Goal: Book appointment/travel/reservation

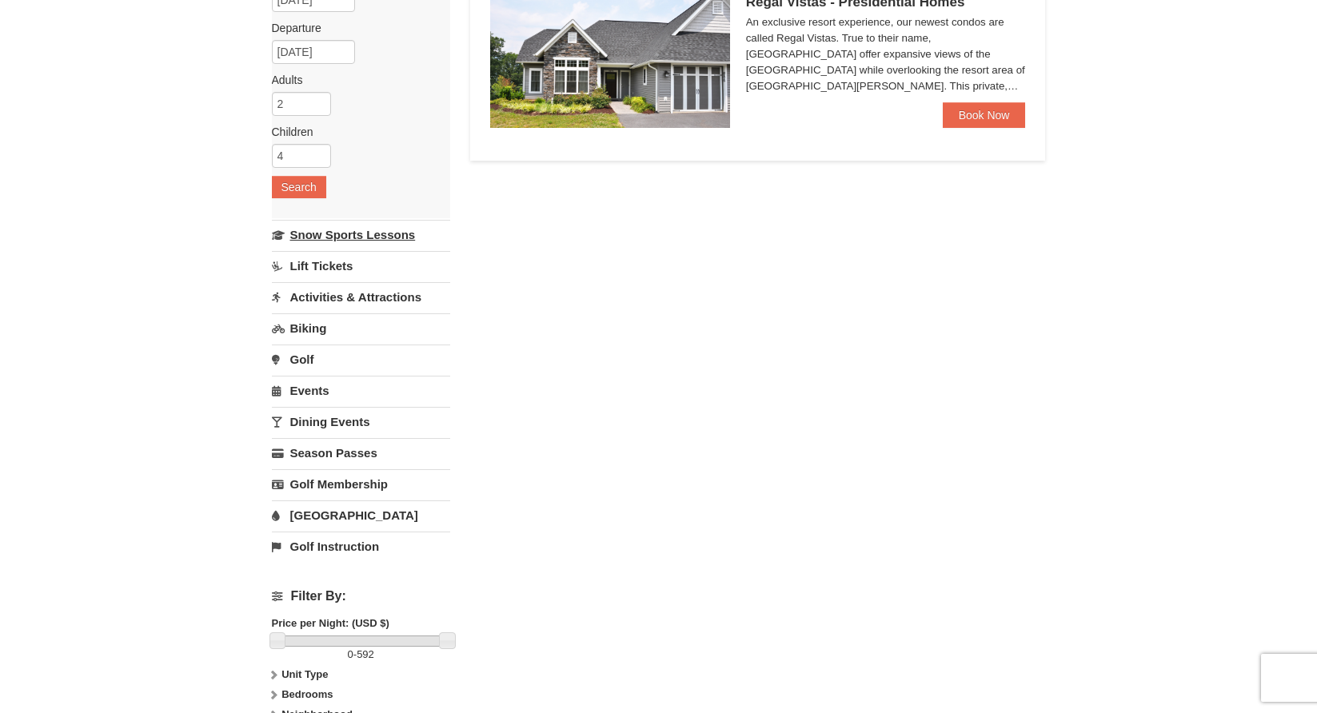
scroll to position [177, 1]
click at [397, 239] on link "Snow Sports Lessons" at bounding box center [361, 234] width 178 height 30
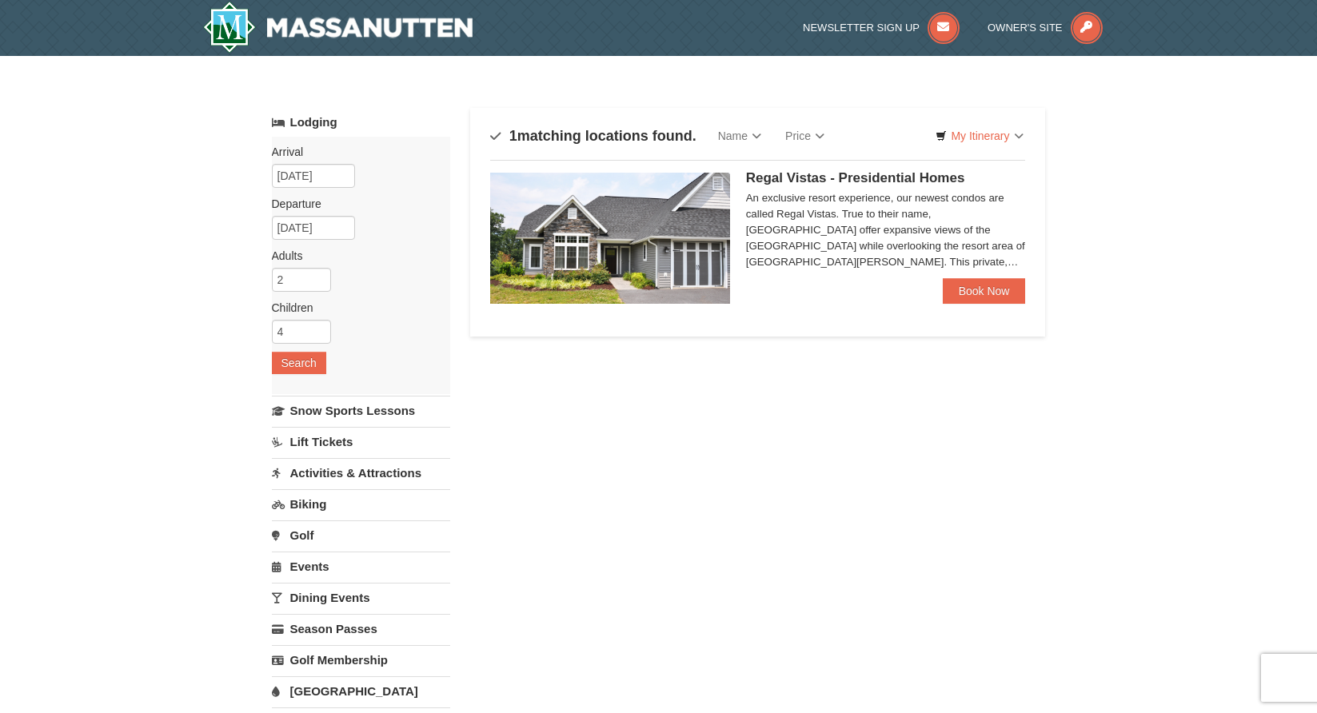
scroll to position [0, 0]
click at [589, 265] on img at bounding box center [610, 238] width 240 height 131
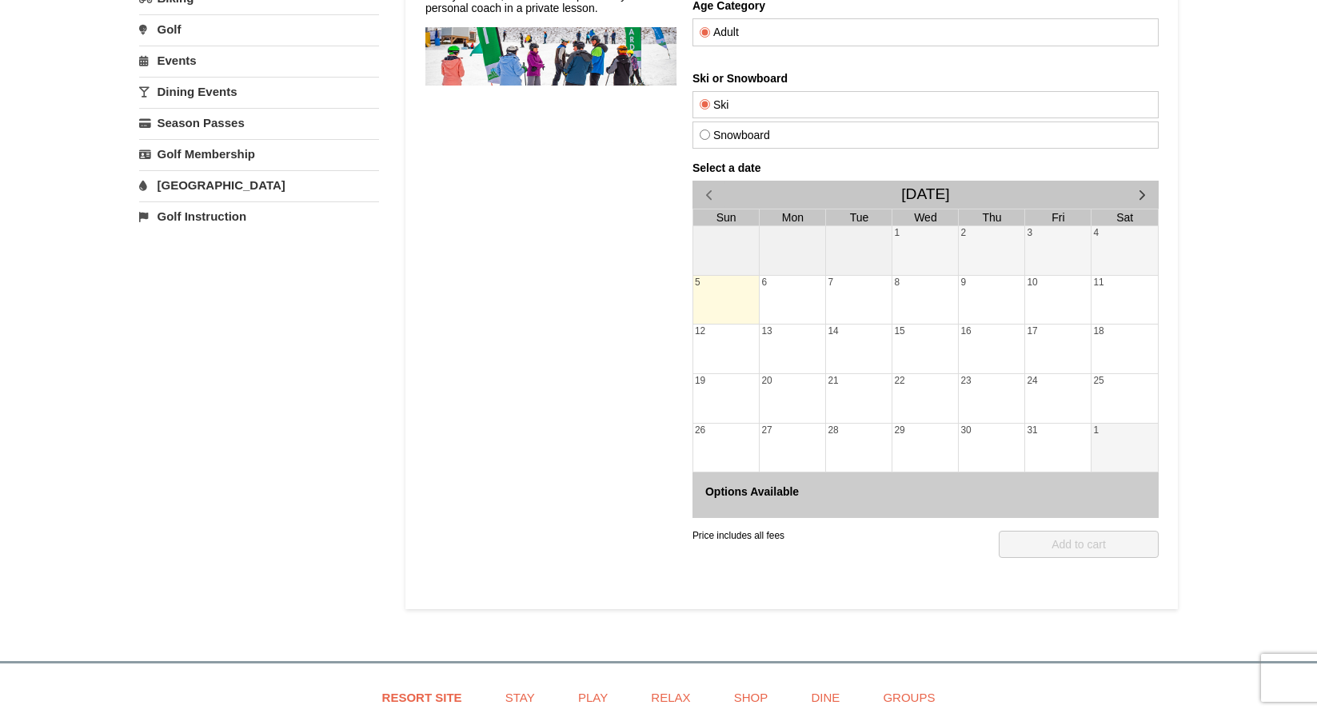
scroll to position [245, 0]
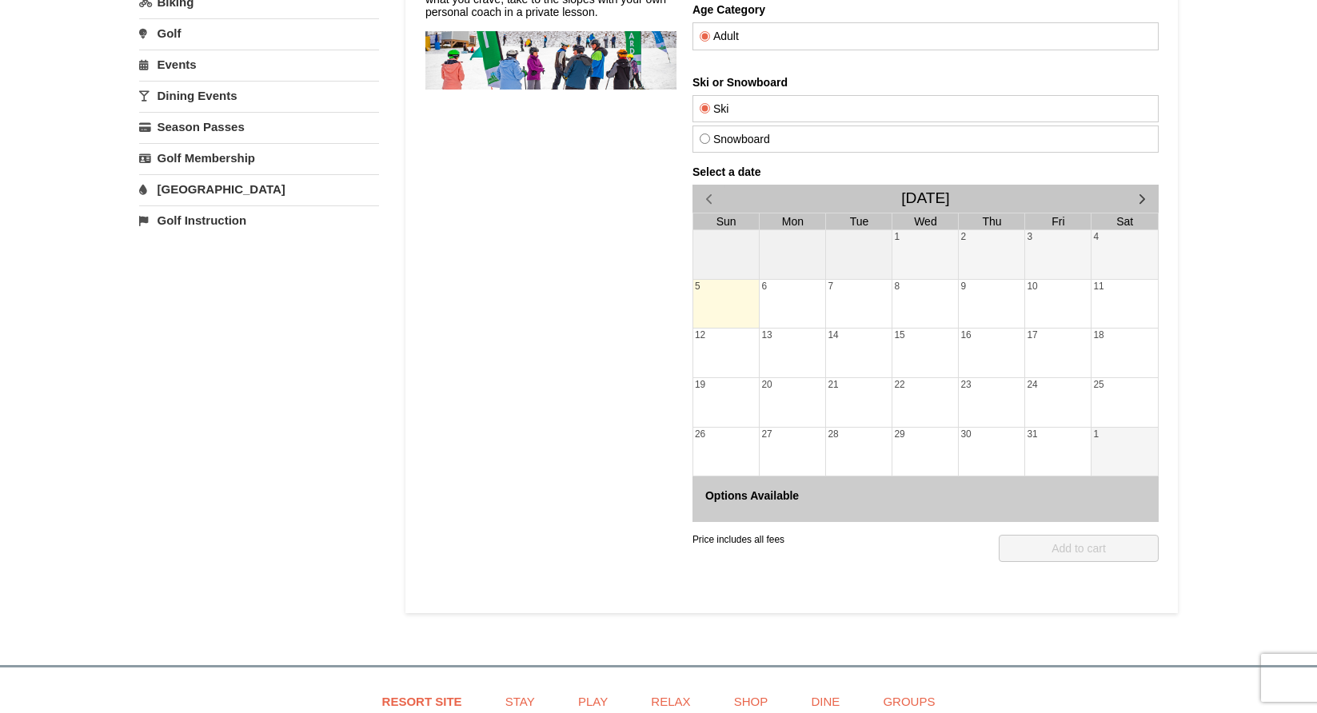
click at [1137, 194] on span "button" at bounding box center [1141, 198] width 17 height 17
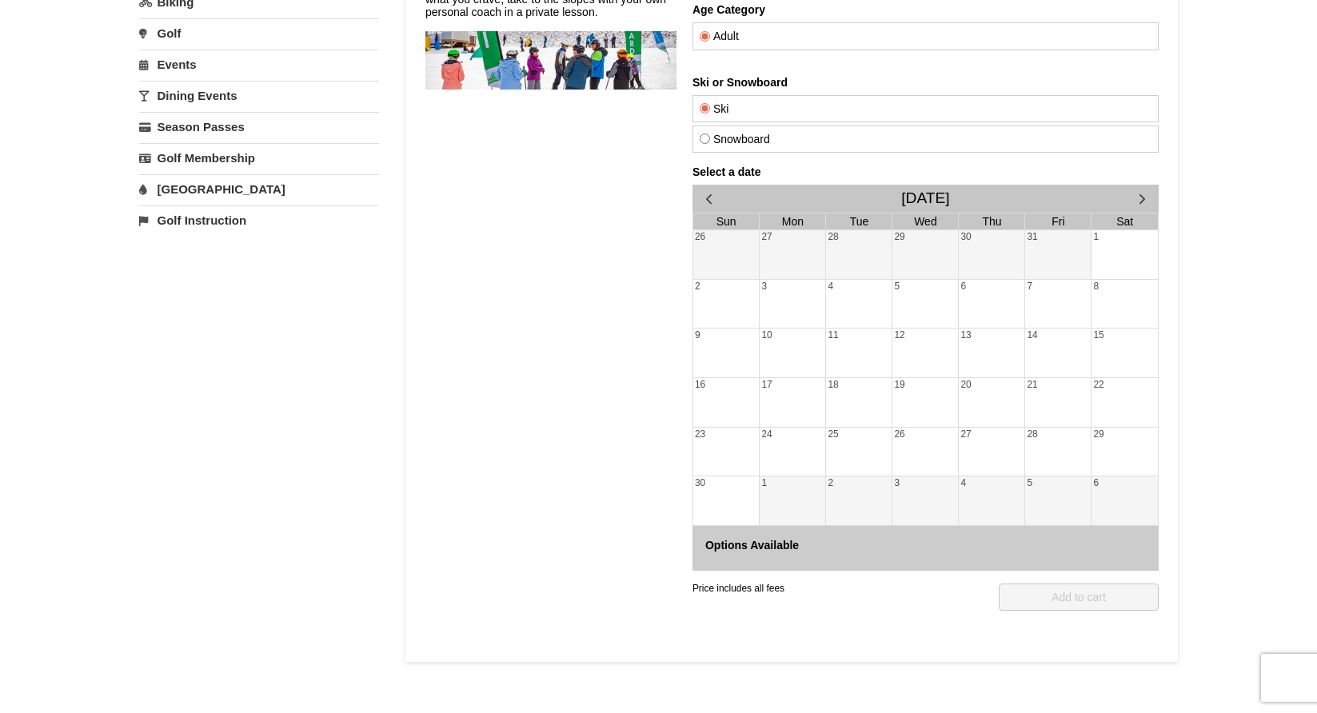
click at [1137, 194] on span "button" at bounding box center [1141, 198] width 17 height 17
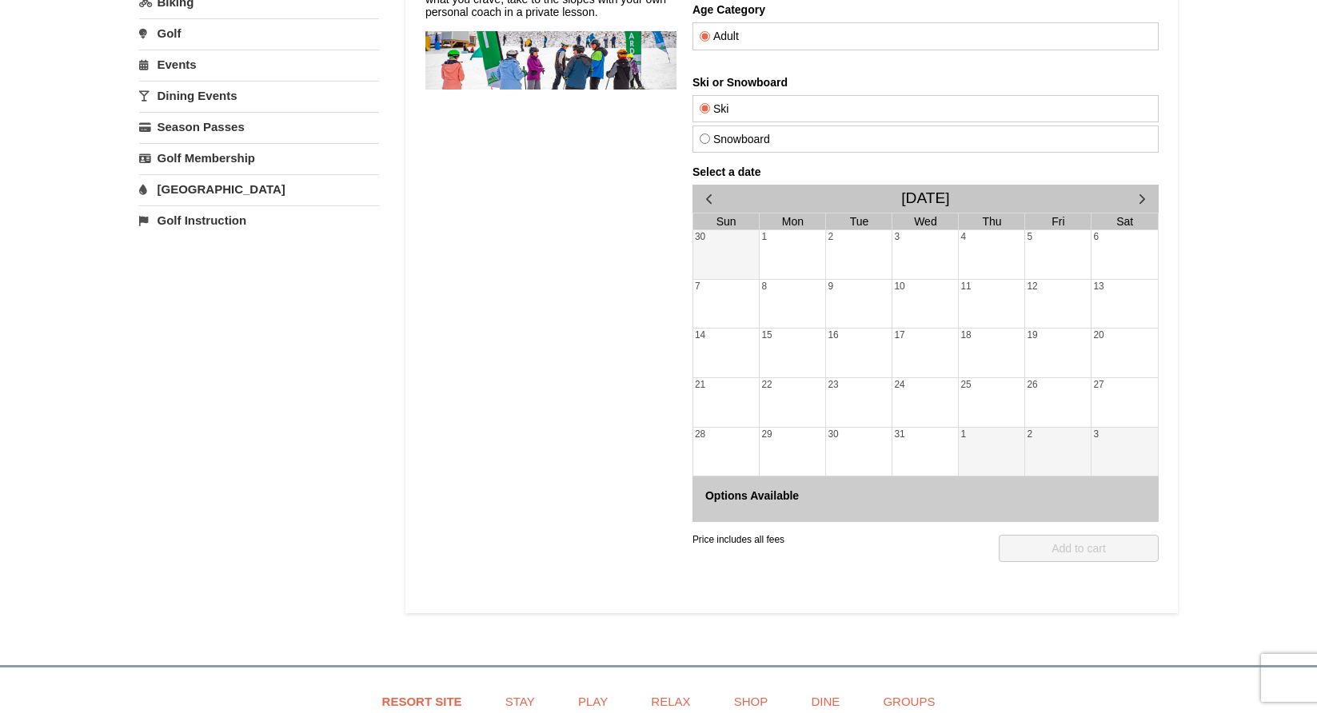
click at [1035, 392] on div "26" at bounding box center [1057, 402] width 66 height 49
click at [1101, 378] on div "27" at bounding box center [1124, 402] width 66 height 49
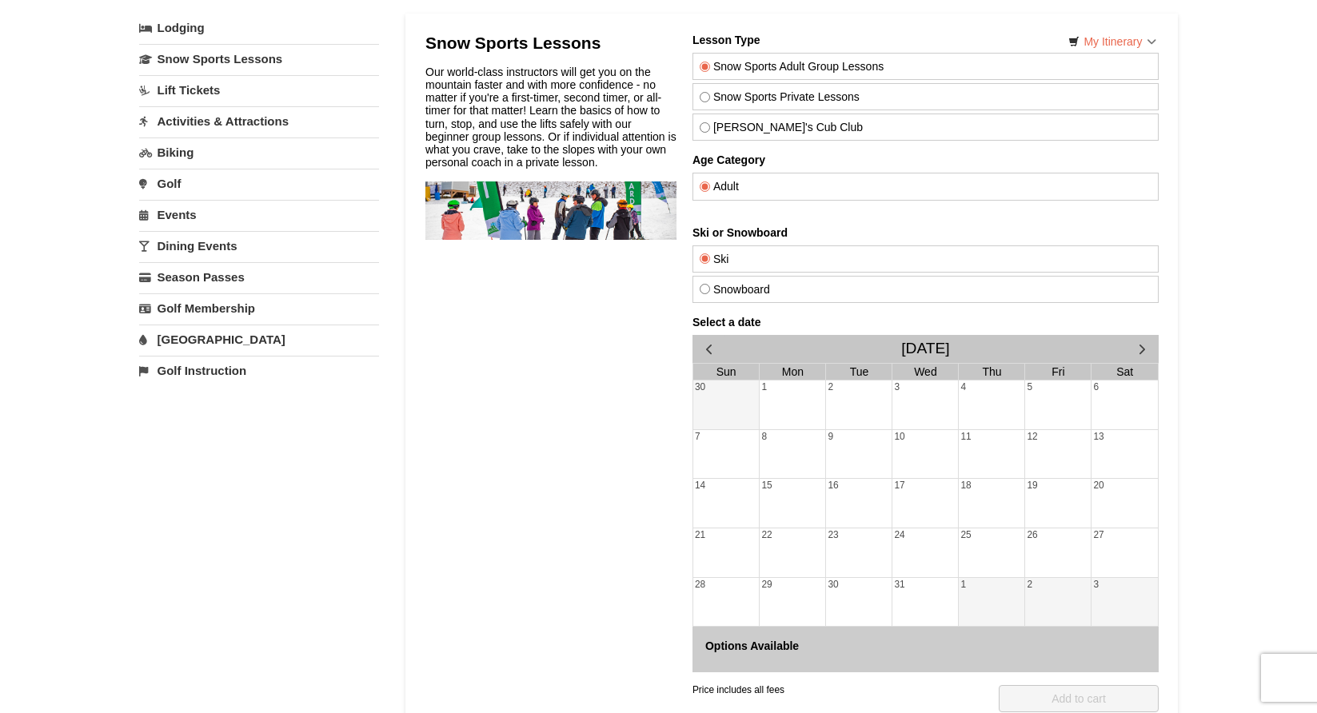
scroll to position [90, 0]
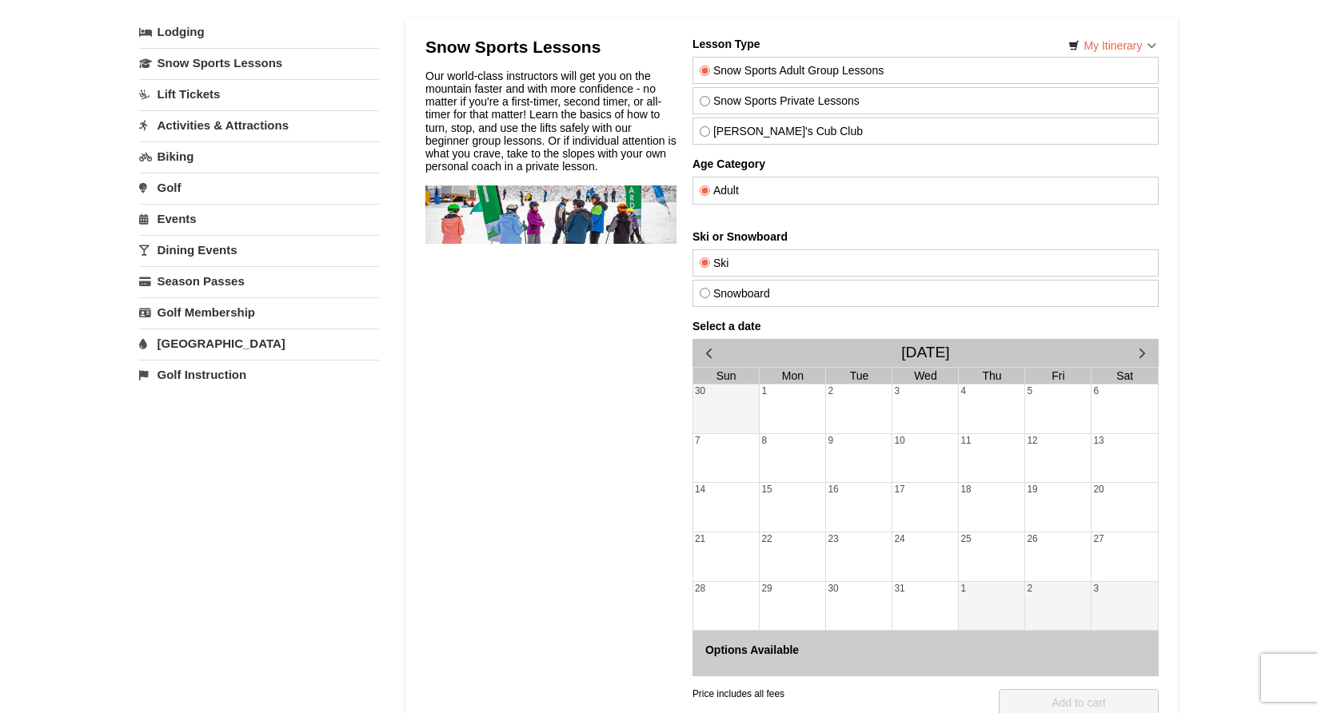
click at [806, 293] on label "Snowboard" at bounding box center [925, 293] width 452 height 13
click at [709, 293] on input "Snowboard" at bounding box center [704, 293] width 10 height 10
radio input "true"
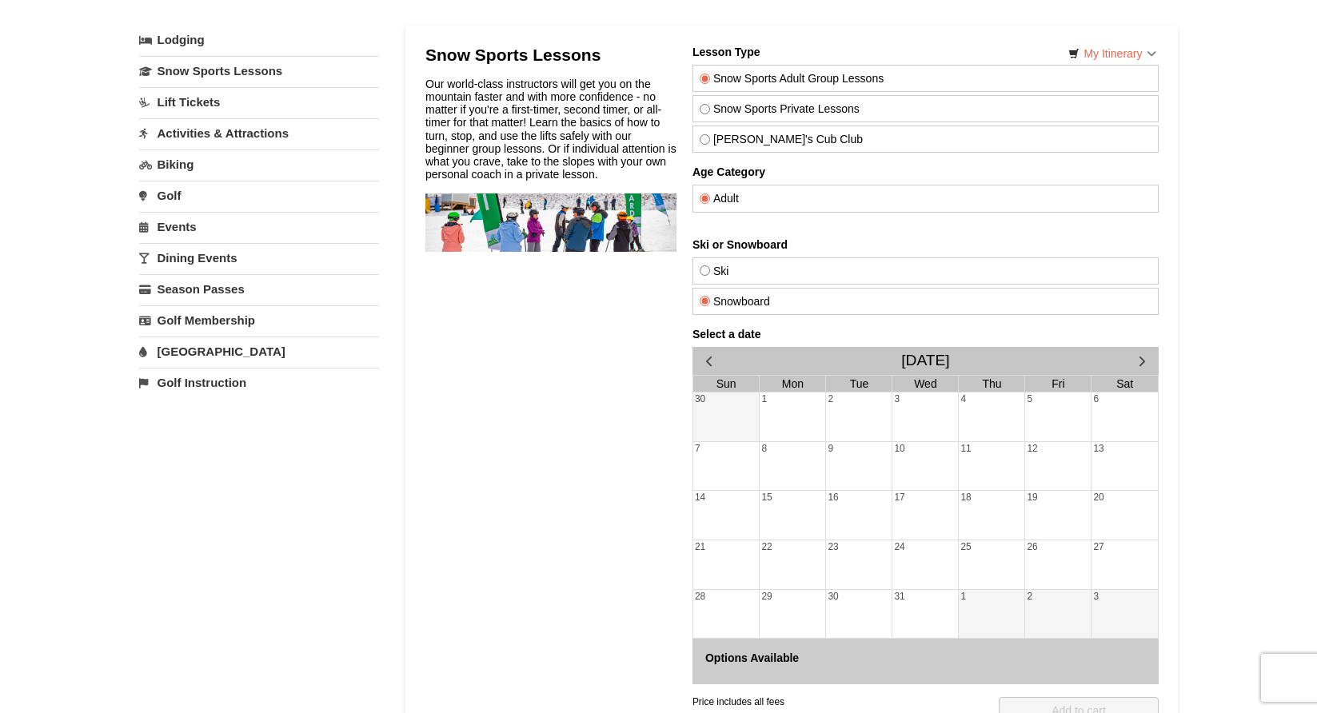
click at [803, 269] on label "Ski" at bounding box center [925, 271] width 452 height 13
click at [709, 269] on input "Ski" at bounding box center [704, 270] width 10 height 10
radio input "true"
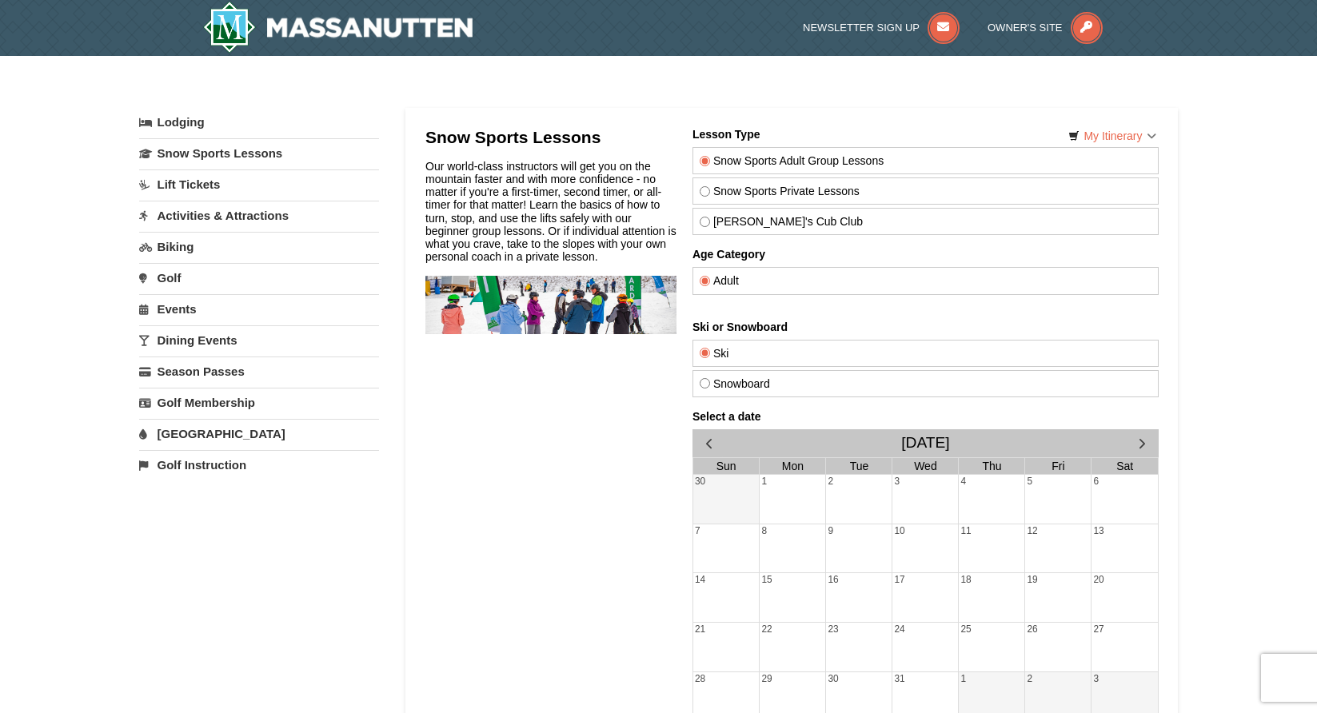
scroll to position [0, 0]
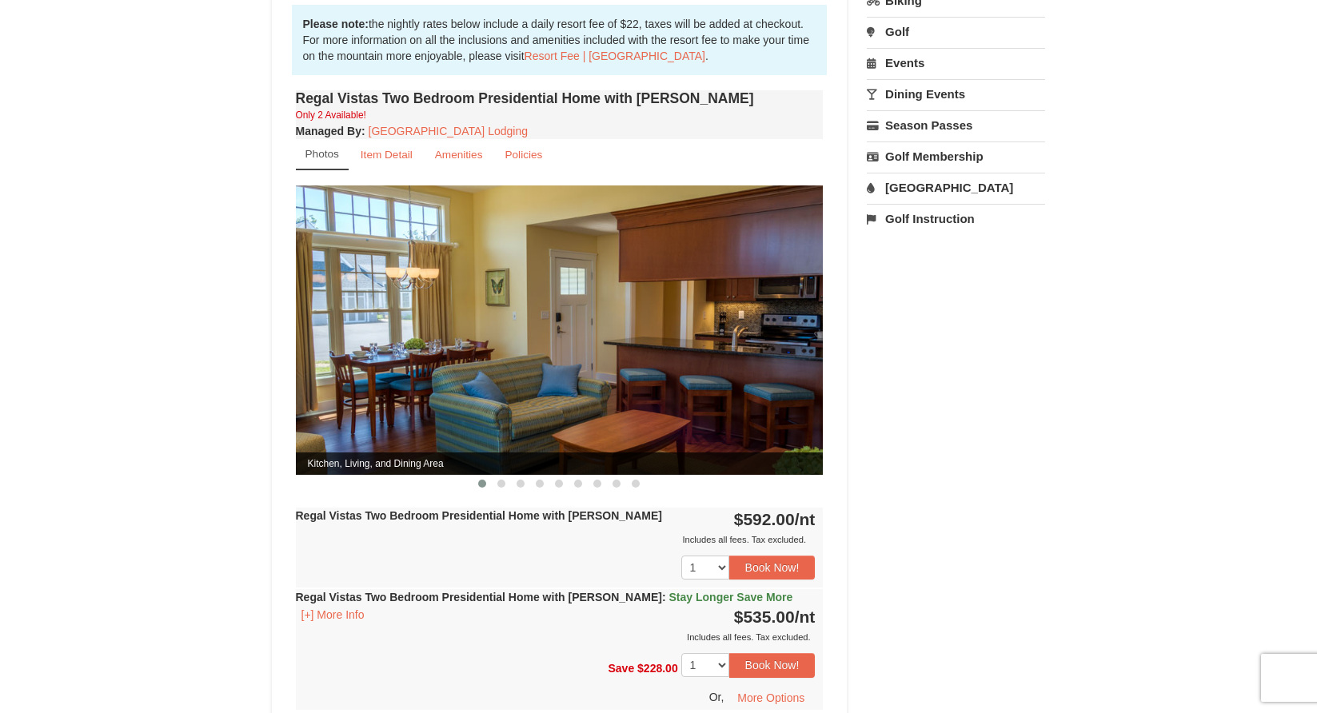
scroll to position [529, 0]
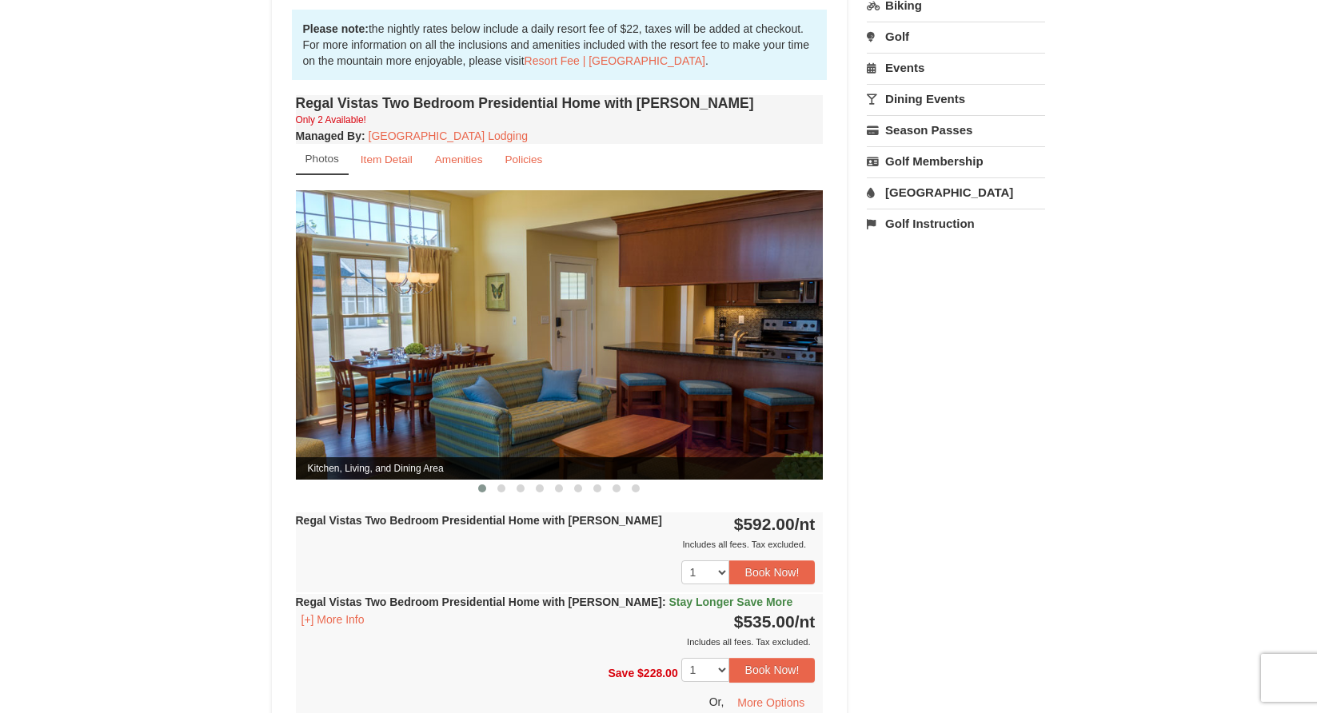
click at [515, 305] on img at bounding box center [560, 334] width 528 height 289
click at [400, 153] on small "Item Detail" at bounding box center [387, 159] width 52 height 12
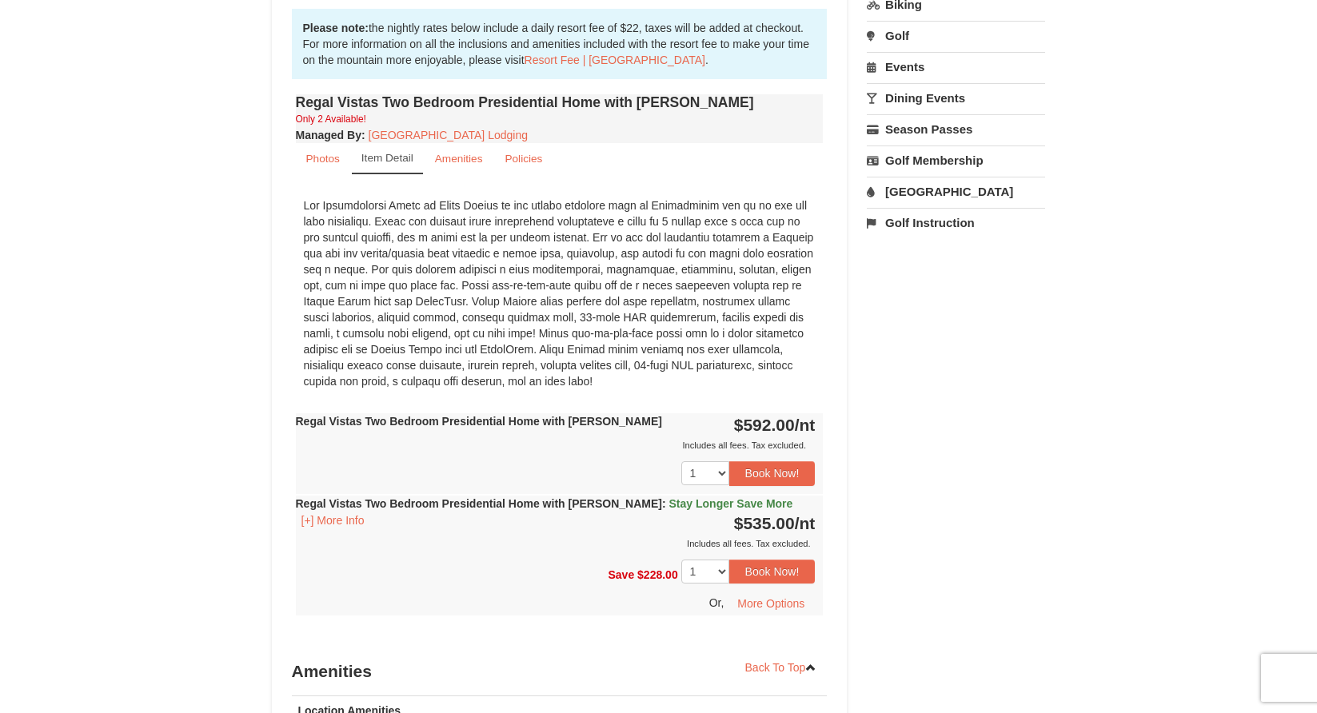
scroll to position [535, 0]
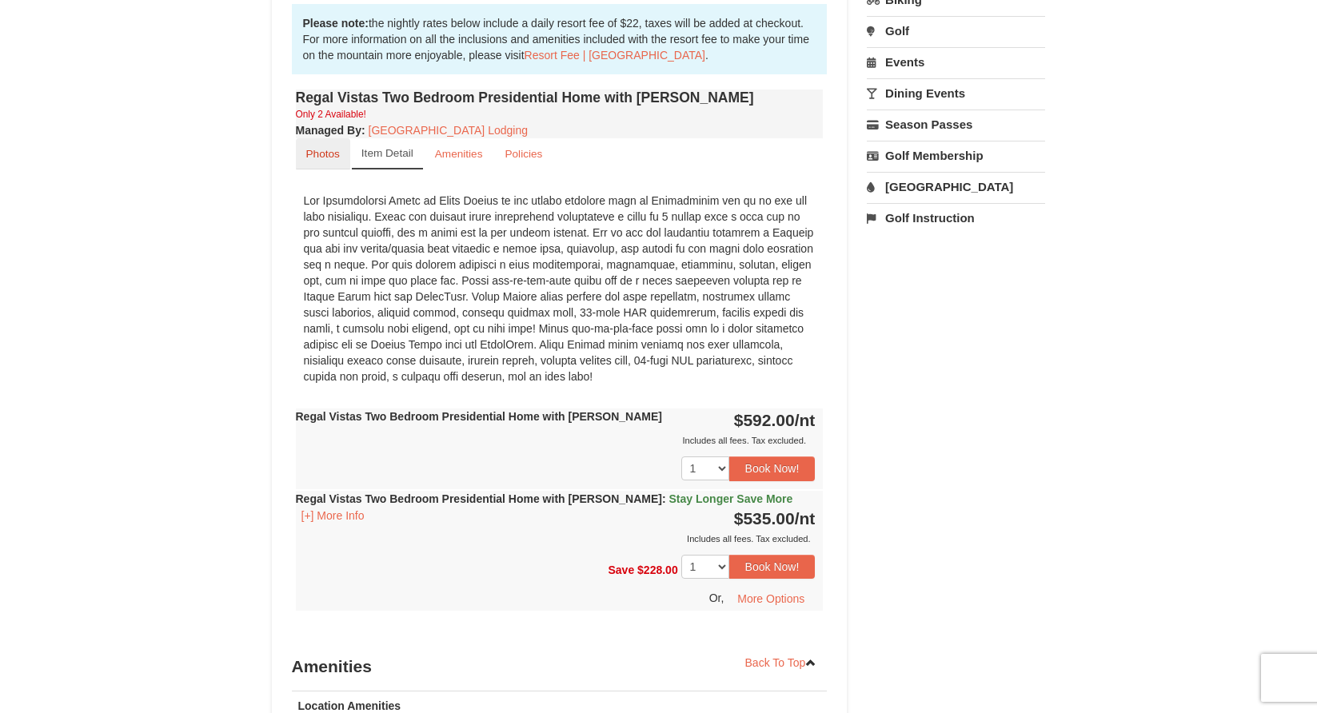
click at [339, 148] on small "Photos" at bounding box center [323, 154] width 34 height 12
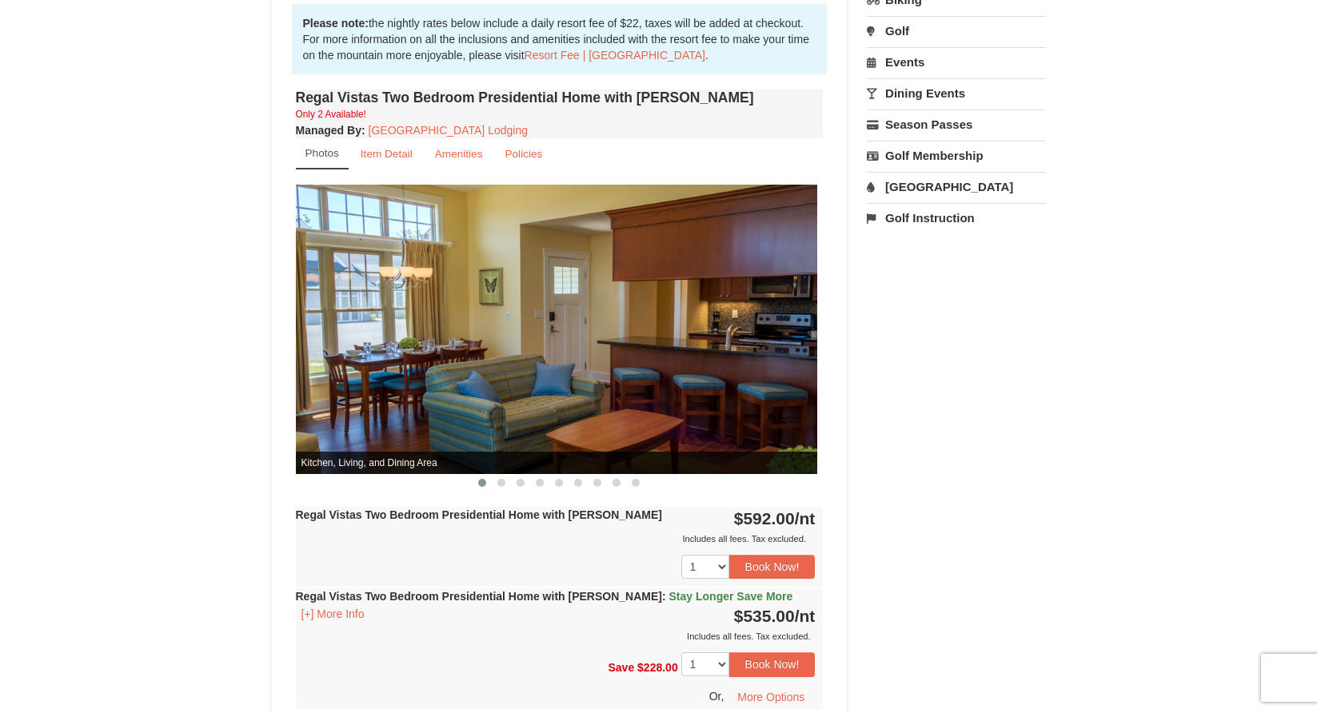
drag, startPoint x: 680, startPoint y: 421, endPoint x: 485, endPoint y: 428, distance: 196.0
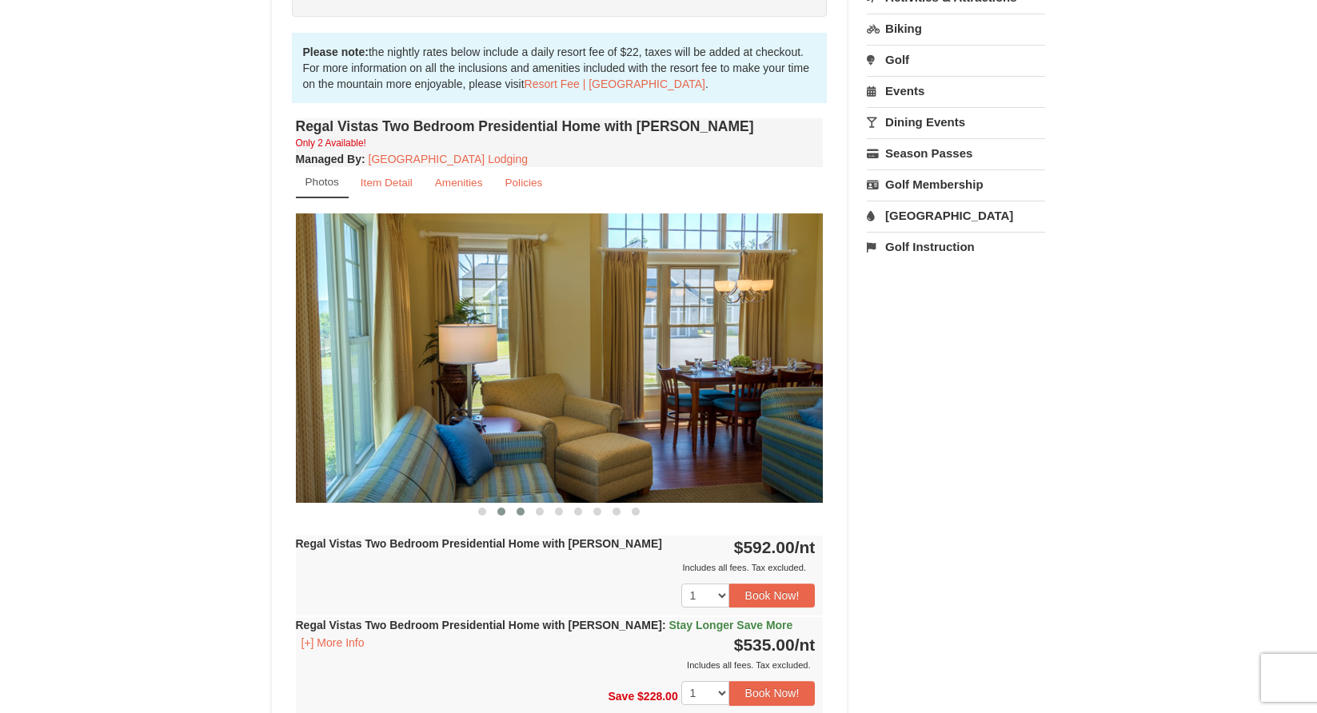
click at [518, 508] on span at bounding box center [521, 512] width 8 height 8
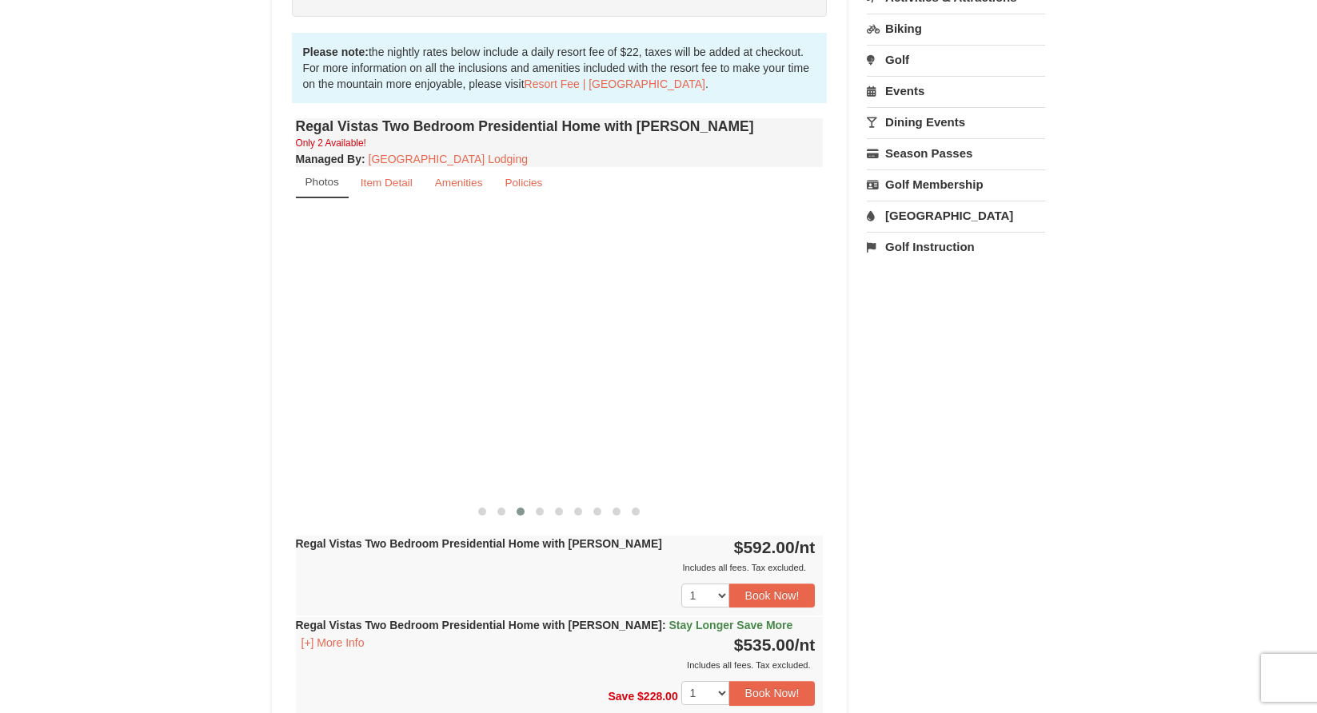
scroll to position [507, 0]
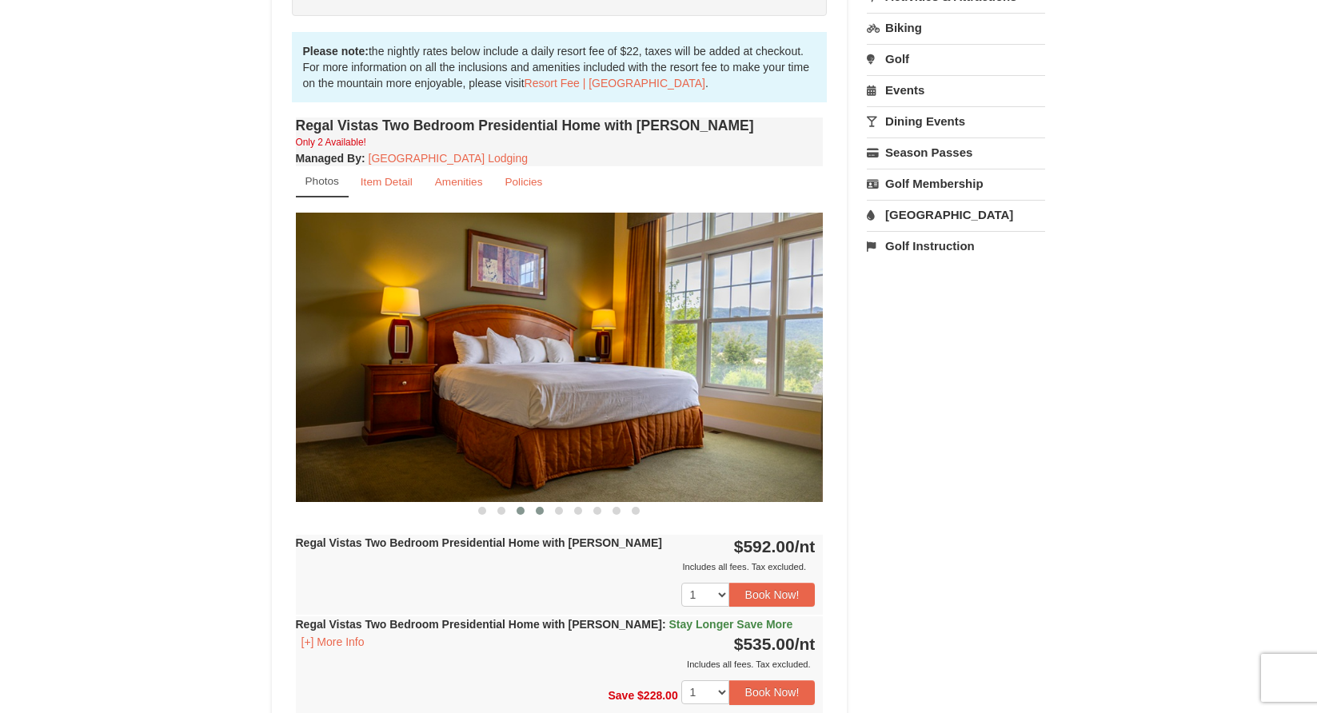
click at [537, 507] on span at bounding box center [540, 511] width 8 height 8
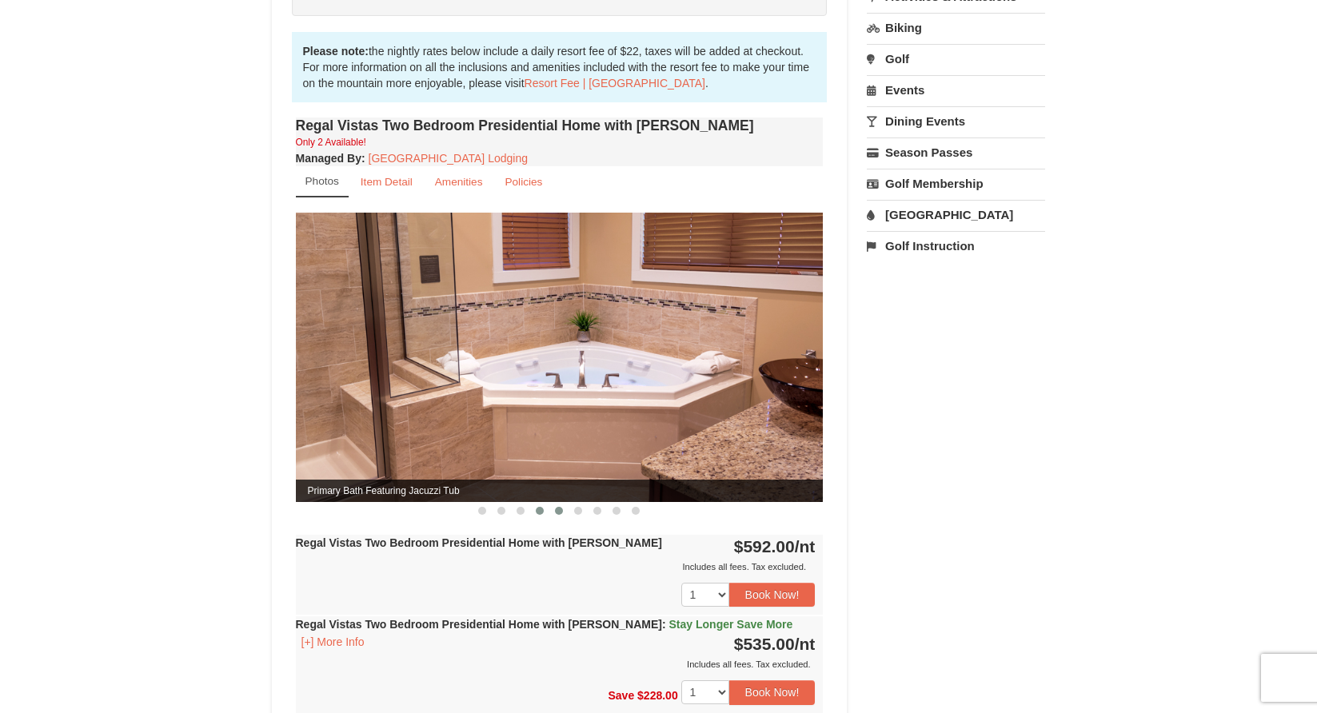
click at [553, 503] on button at bounding box center [558, 511] width 19 height 16
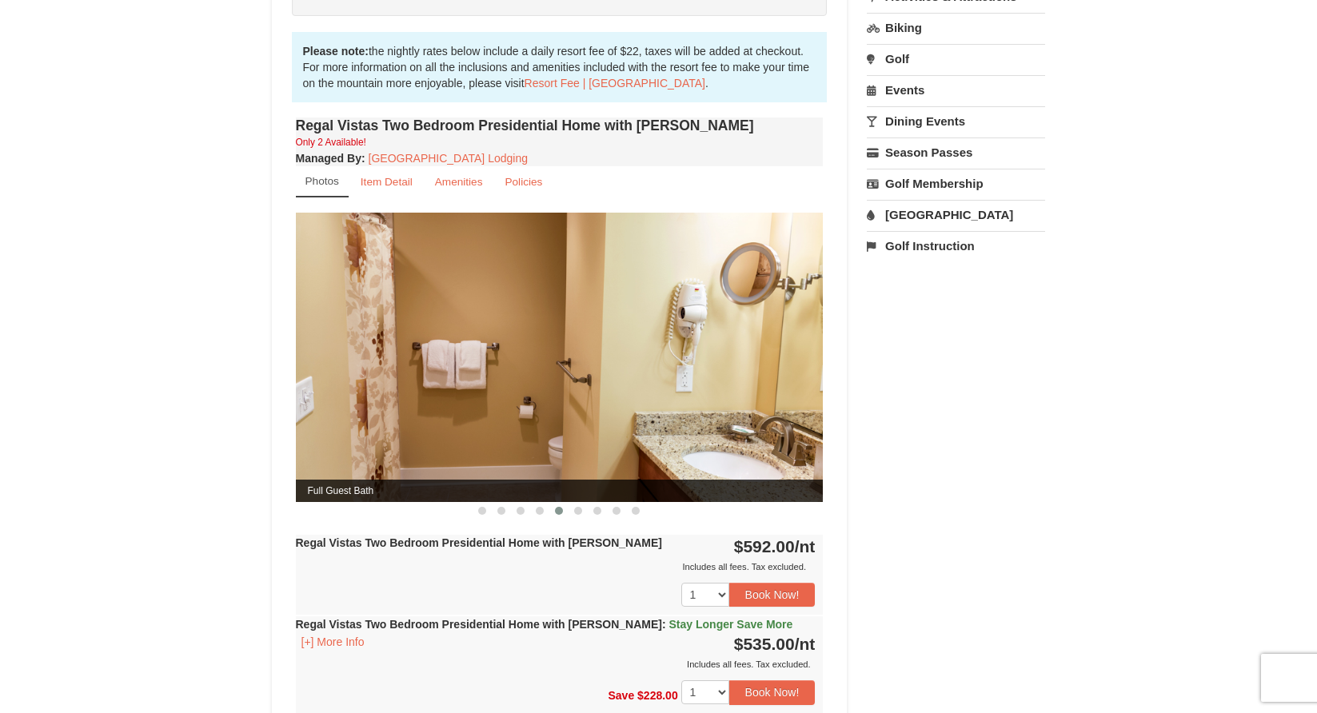
click at [554, 503] on button at bounding box center [558, 511] width 19 height 16
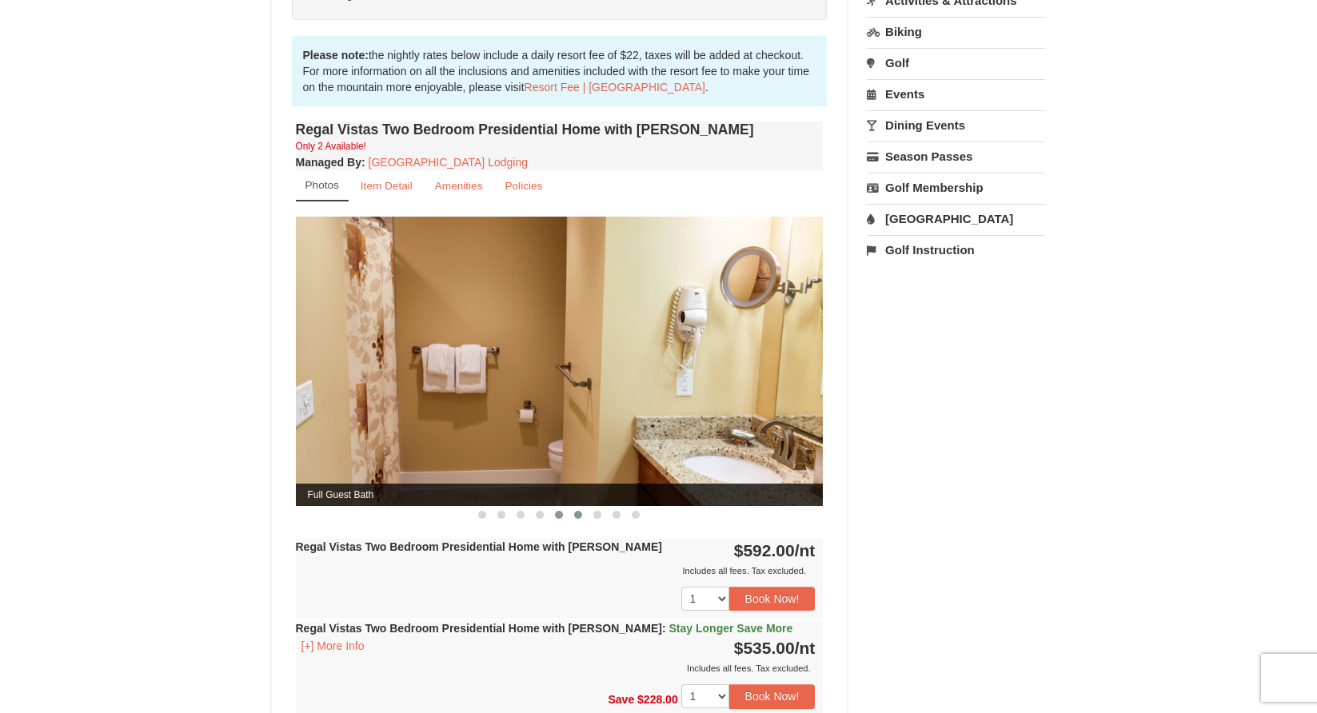
click at [581, 490] on section "Full Guest Bath Features a Garage Private Patio with a Grill Kitchen, Living, a…" at bounding box center [560, 370] width 528 height 306
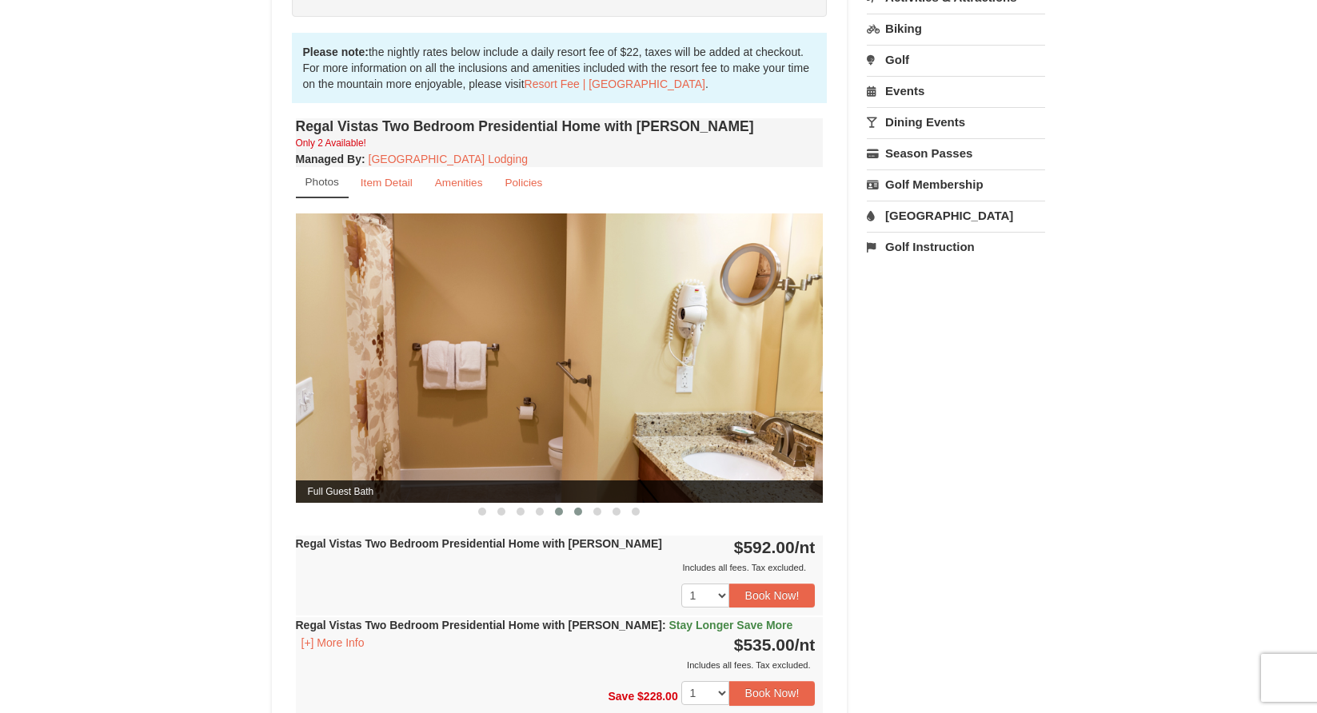
scroll to position [509, 0]
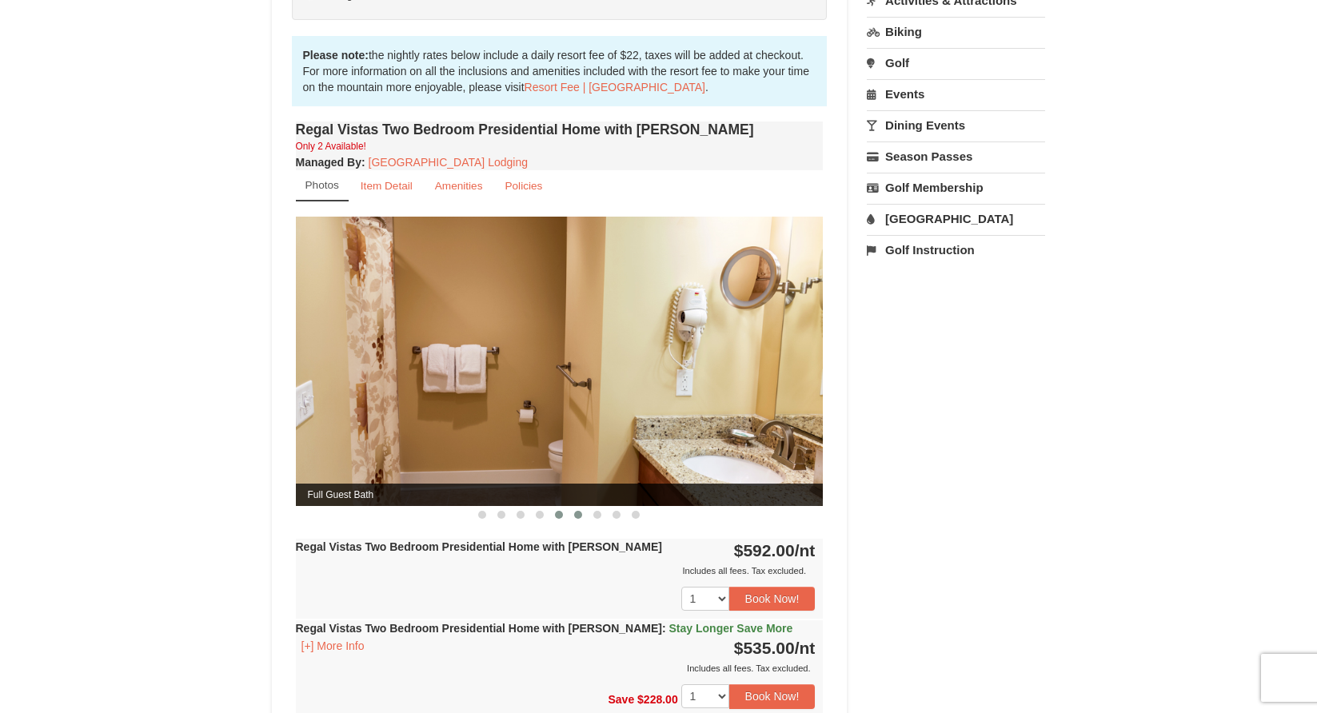
click at [581, 507] on button at bounding box center [578, 515] width 19 height 16
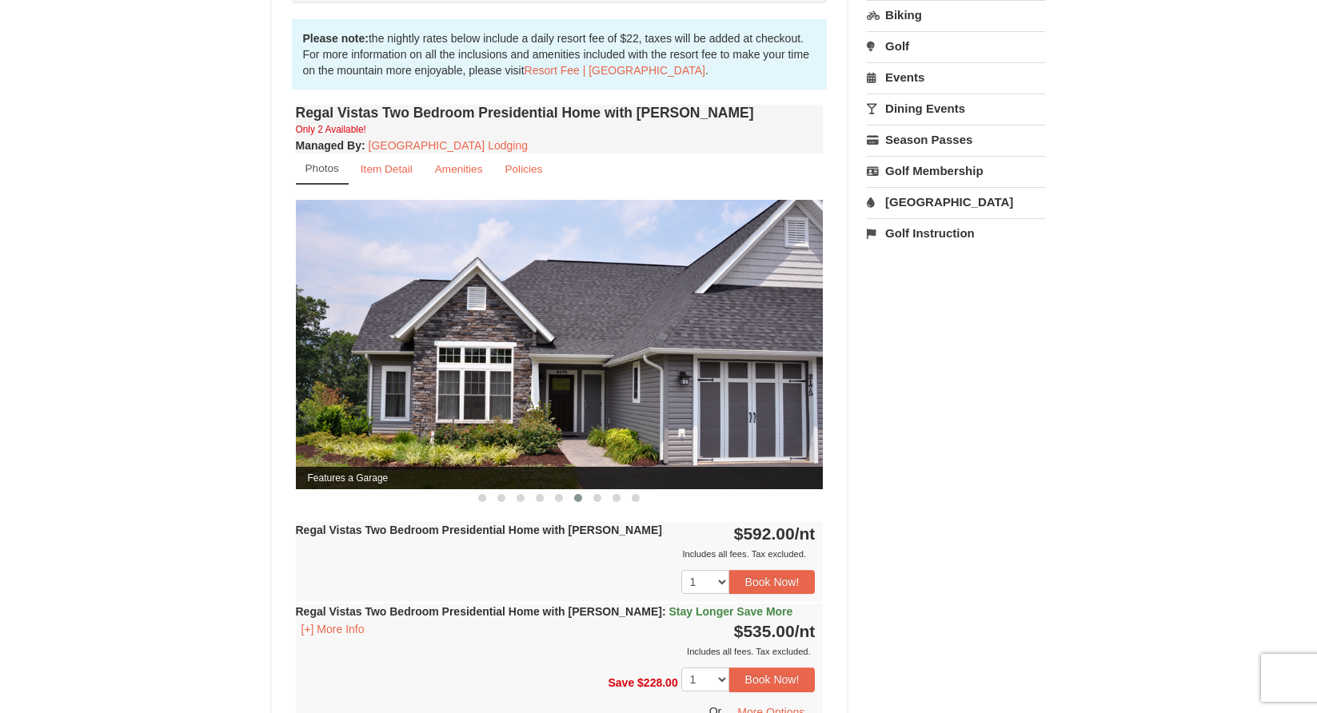
scroll to position [524, 0]
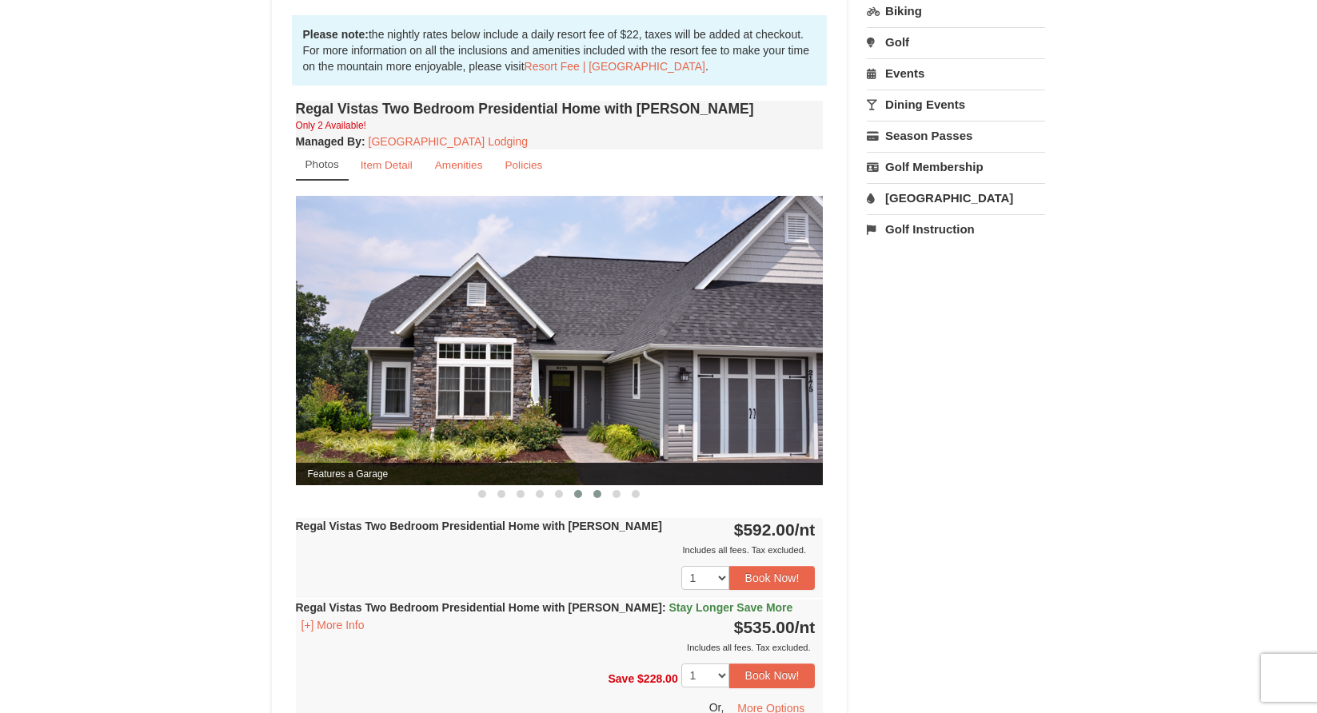
click at [598, 486] on button at bounding box center [597, 494] width 19 height 16
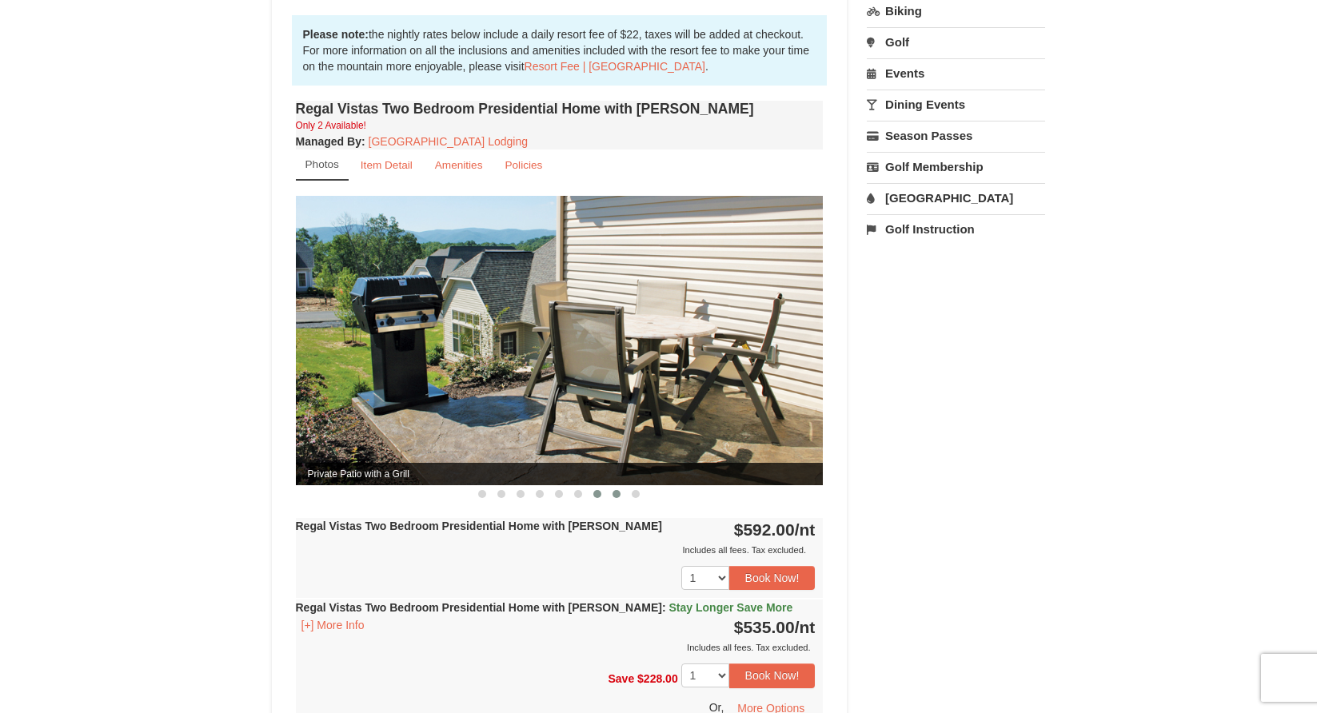
click at [616, 490] on span at bounding box center [616, 494] width 8 height 8
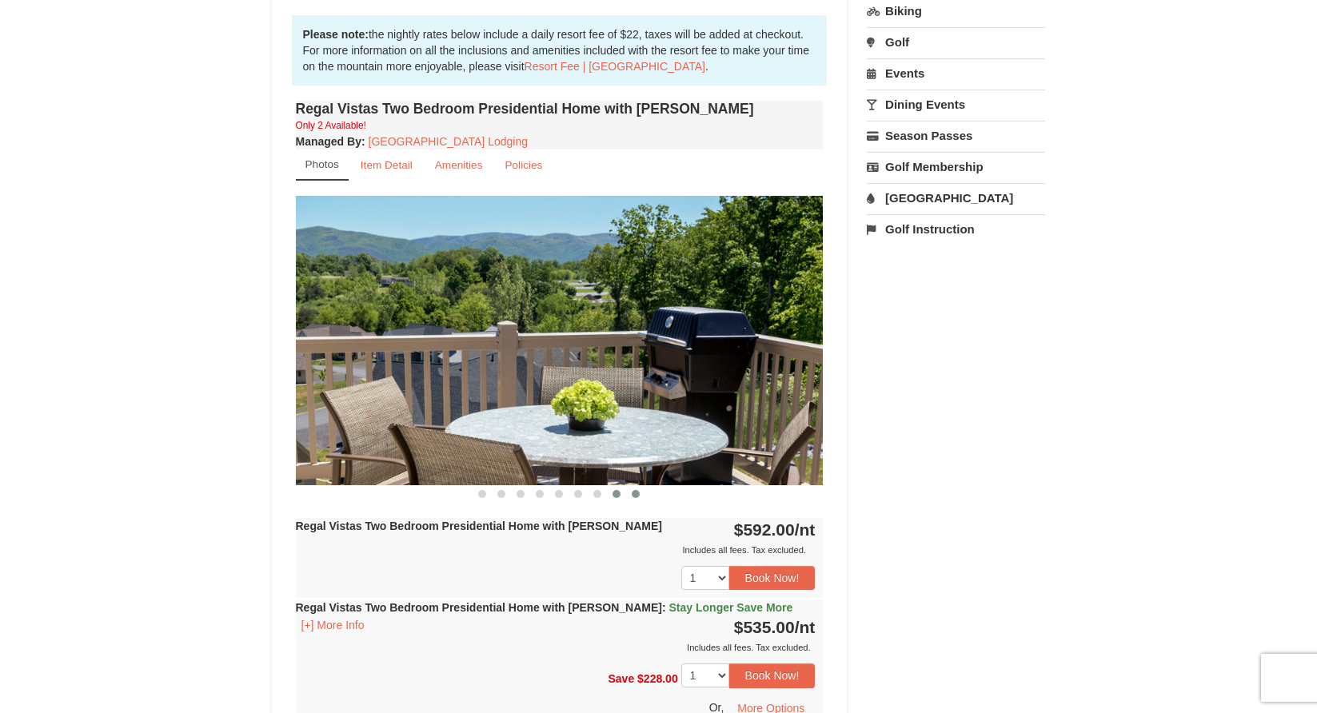
click at [634, 486] on button at bounding box center [635, 494] width 19 height 16
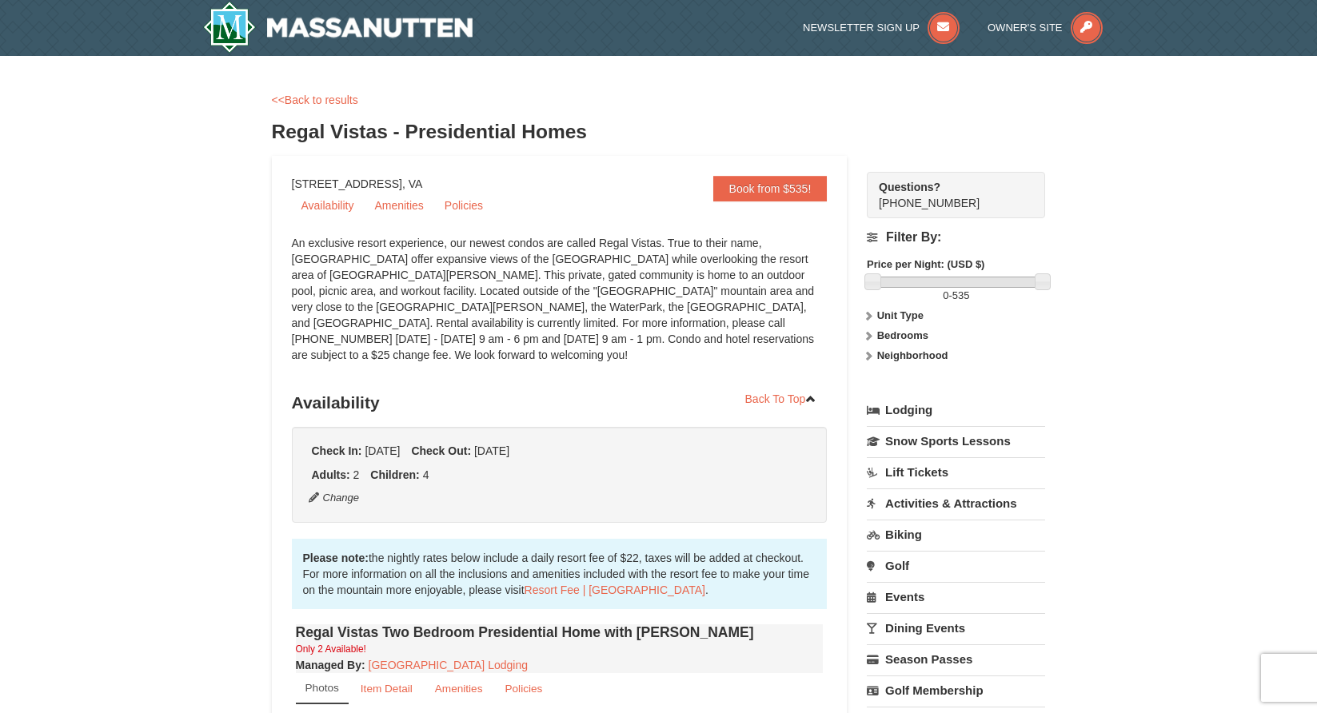
scroll to position [0, 0]
